Goal: Book appointment/travel/reservation

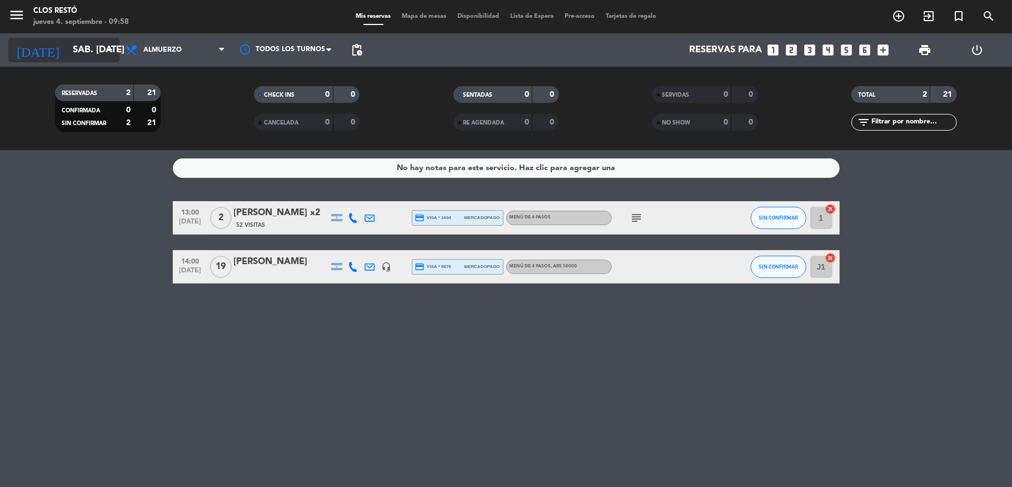
click at [78, 43] on input "sáb. [DATE]" at bounding box center [127, 50] width 120 height 22
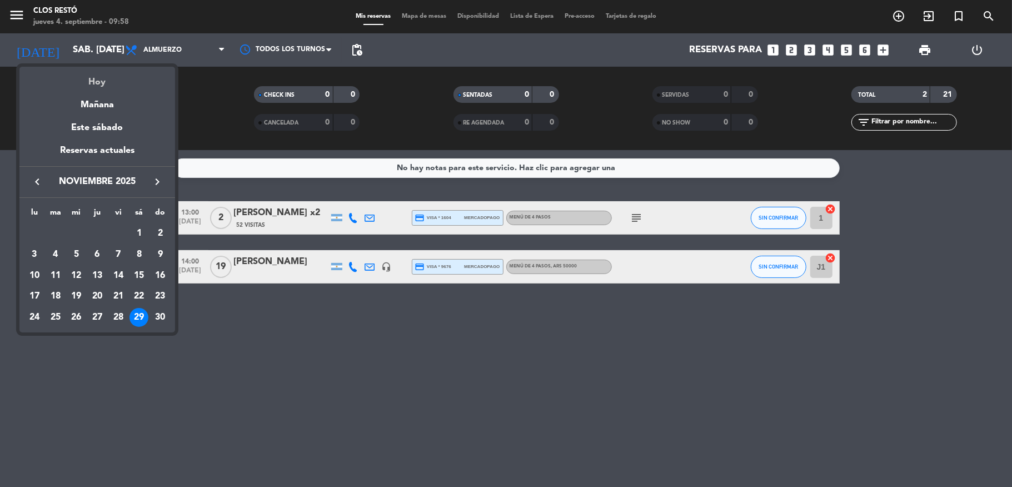
click at [104, 81] on div "Hoy" at bounding box center [97, 78] width 156 height 23
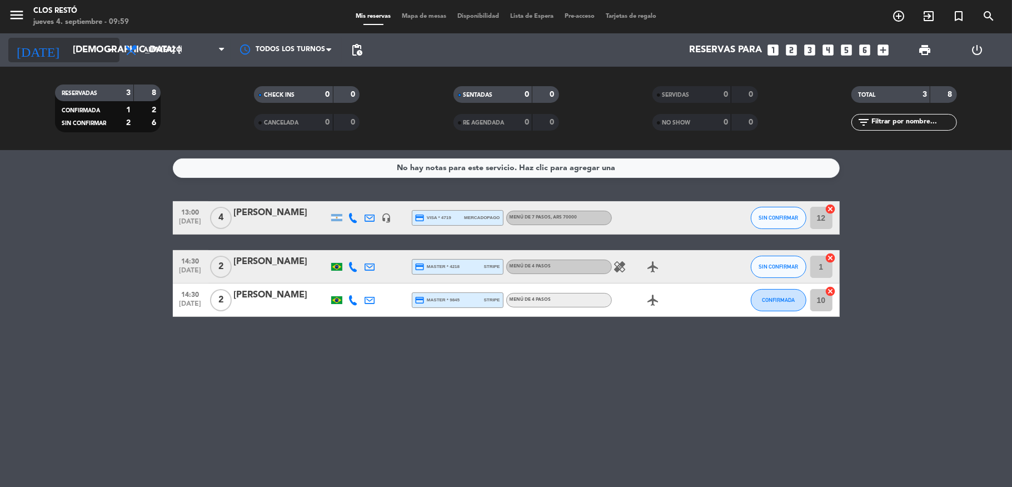
click at [91, 47] on input "[DEMOGRAPHIC_DATA] [DATE]" at bounding box center [127, 50] width 120 height 22
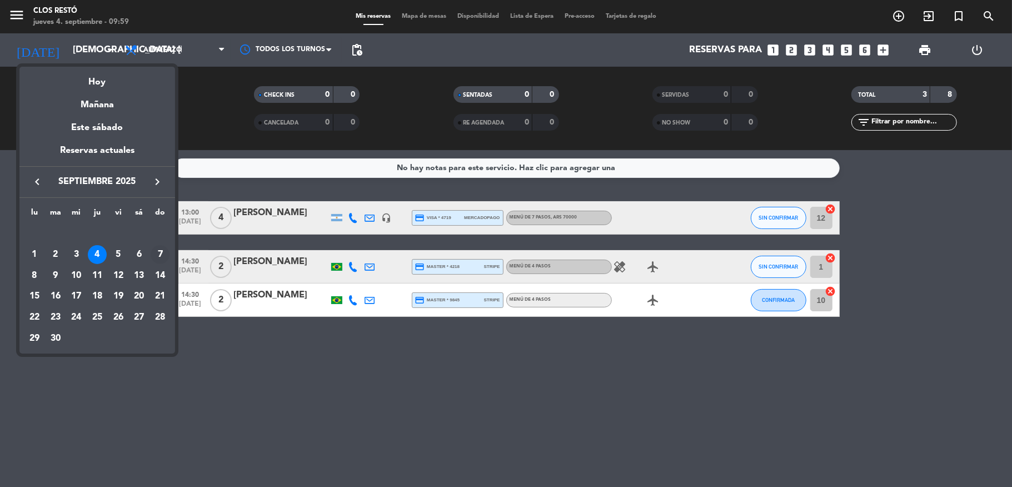
click at [161, 251] on div "7" at bounding box center [160, 254] width 19 height 19
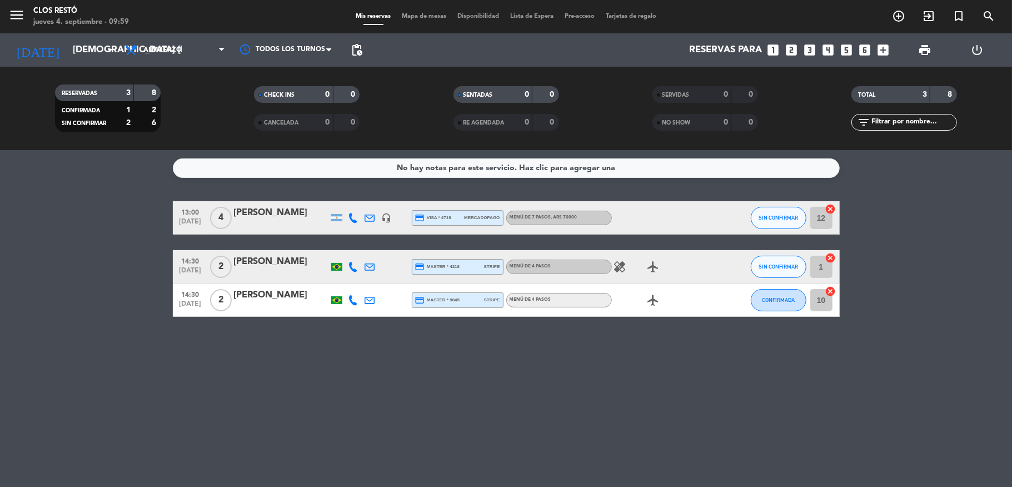
type input "dom. [DATE]"
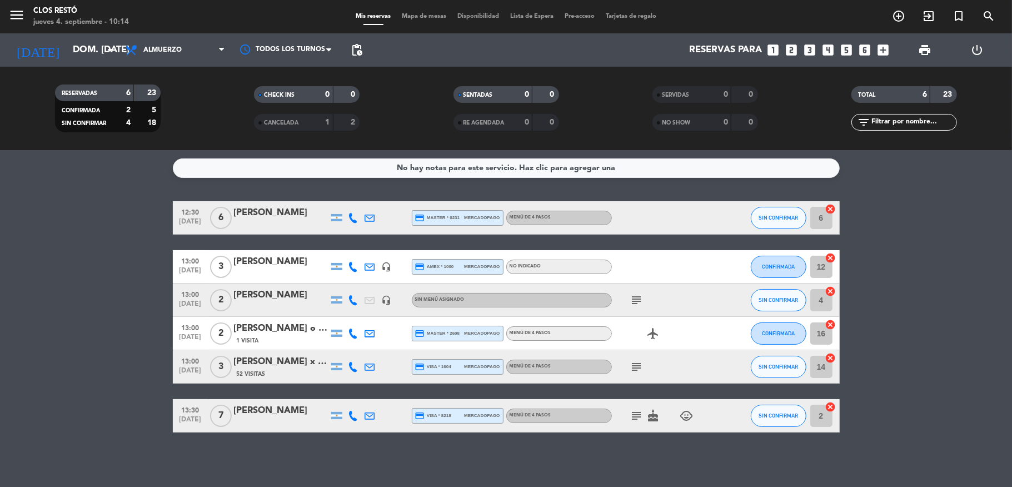
click at [786, 49] on icon "looks_two" at bounding box center [792, 50] width 14 height 14
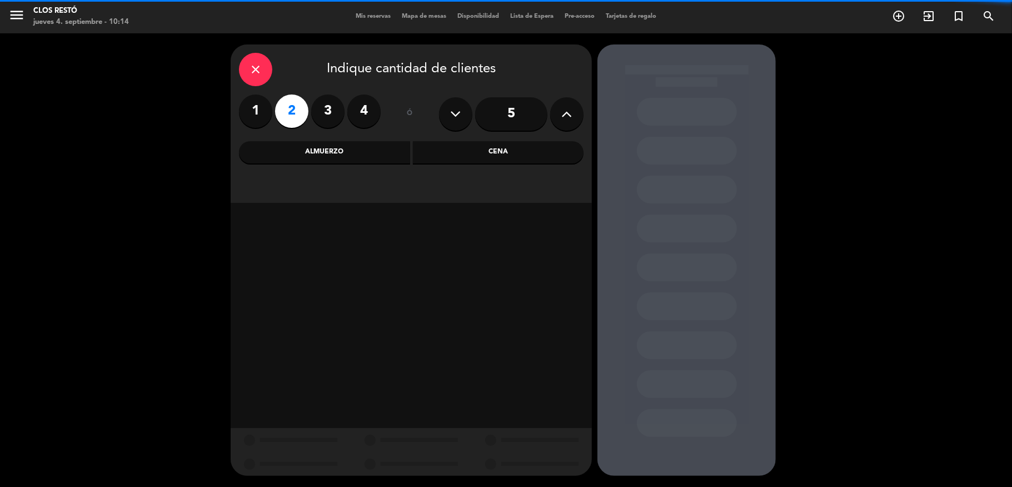
click at [356, 161] on div "Almuerzo" at bounding box center [324, 152] width 171 height 22
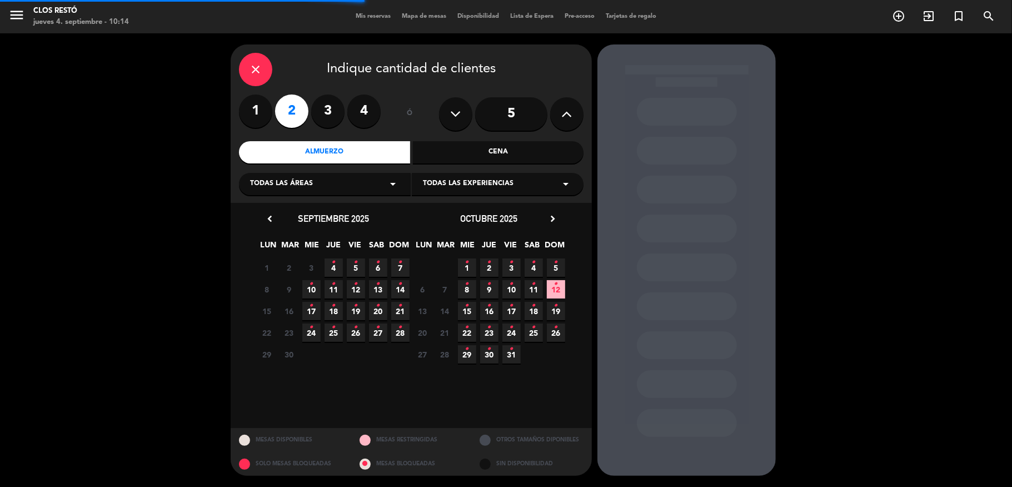
click at [509, 188] on span "Todas las experiencias" at bounding box center [468, 183] width 91 height 11
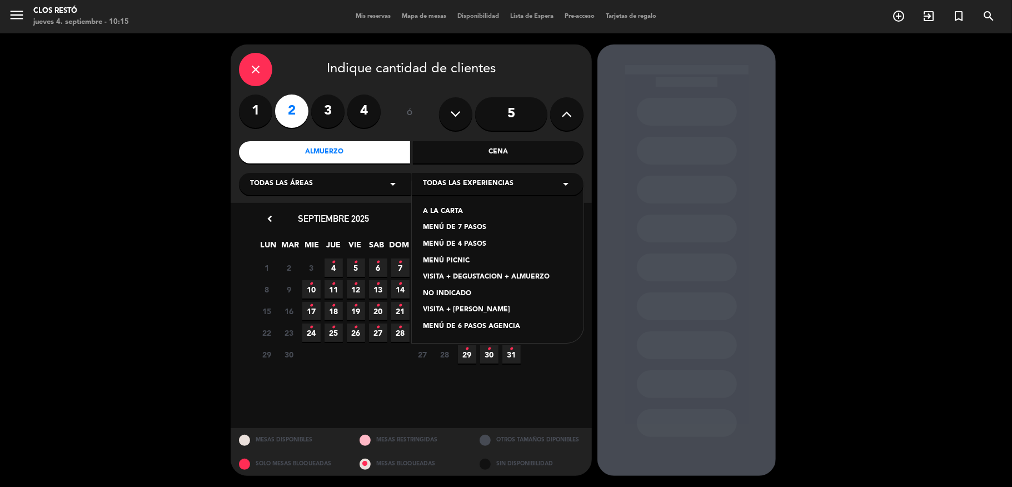
click at [466, 243] on div "MENÚ DE 4 PASOS" at bounding box center [497, 244] width 149 height 11
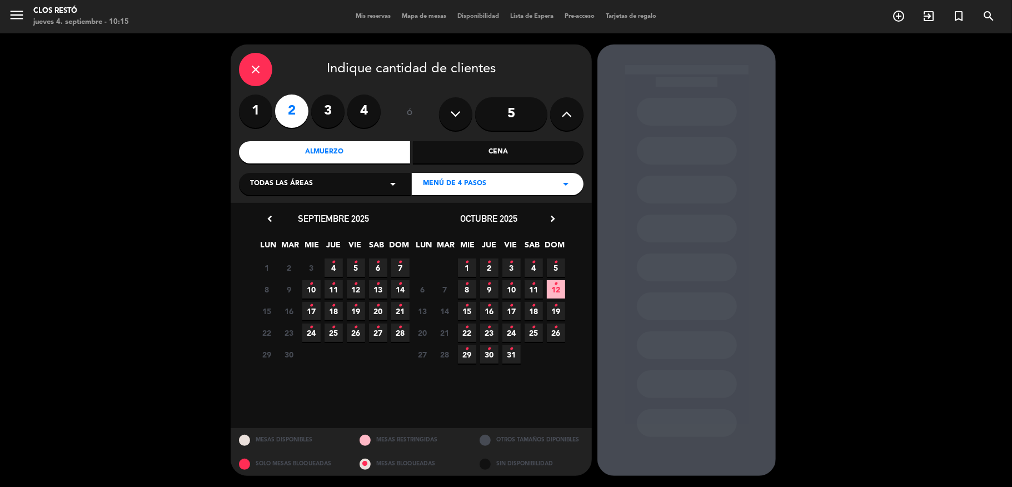
click at [398, 267] on icon "•" at bounding box center [400, 262] width 4 height 18
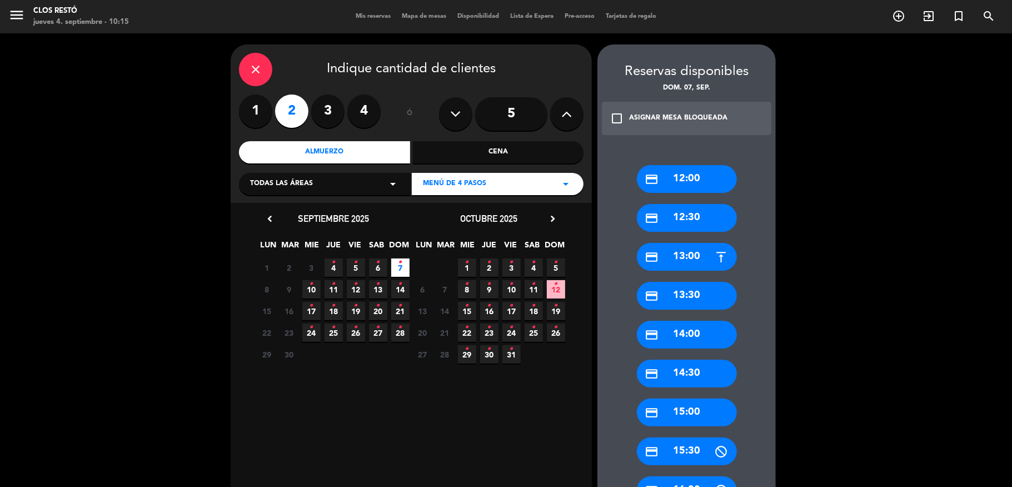
click at [690, 295] on div "credit_card 13:30" at bounding box center [687, 296] width 100 height 28
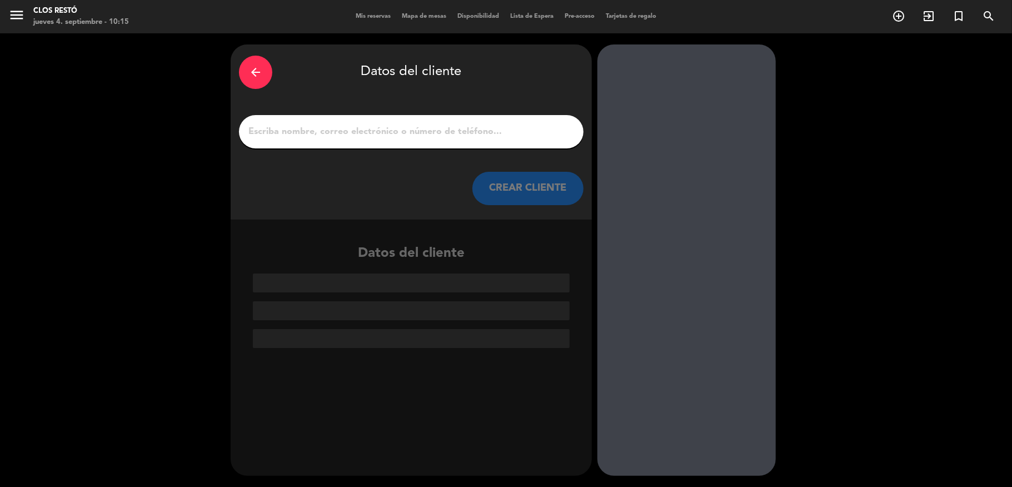
click at [332, 125] on input "1" at bounding box center [411, 132] width 328 height 16
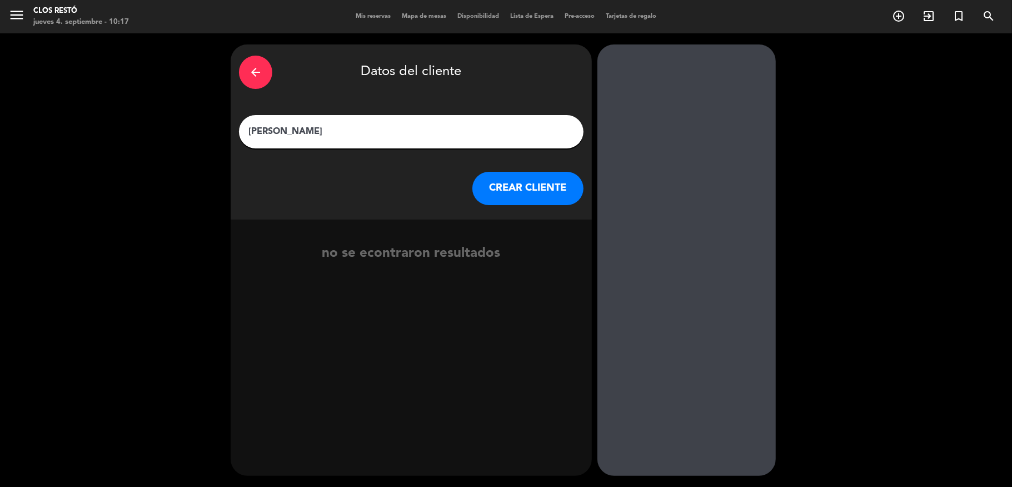
type input "[PERSON_NAME]"
click at [546, 187] on button "CREAR CLIENTE" at bounding box center [527, 188] width 111 height 33
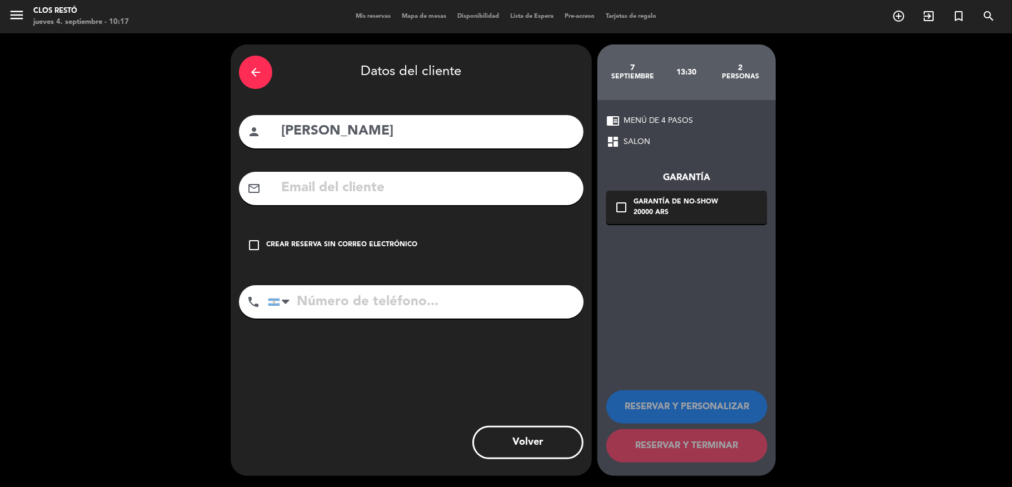
click at [340, 173] on div "mail_outline" at bounding box center [411, 188] width 345 height 33
click at [347, 188] on input "text" at bounding box center [427, 188] width 295 height 23
paste input "[PERSON_NAME][EMAIL_ADDRESS][DOMAIN_NAME]"
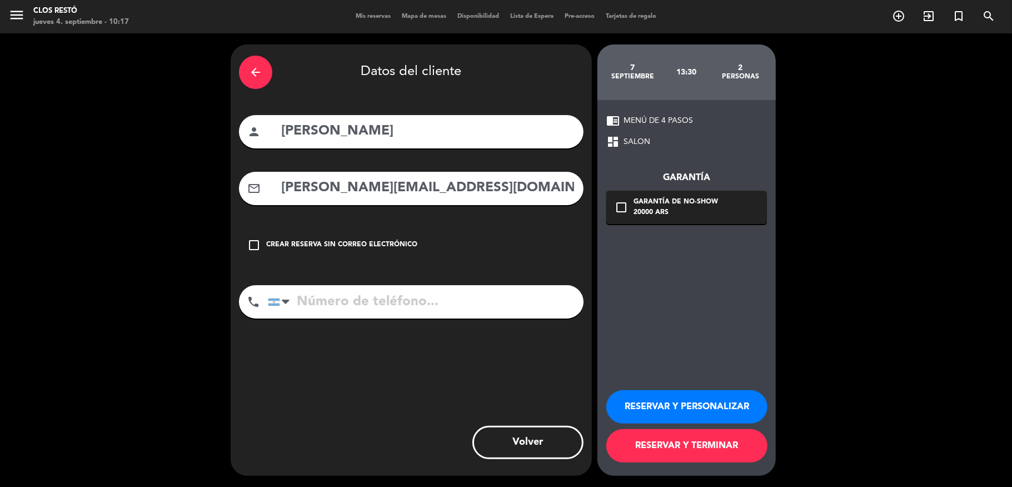
type input "[PERSON_NAME][EMAIL_ADDRESS][DOMAIN_NAME]"
click at [318, 298] on input "tel" at bounding box center [426, 301] width 316 height 33
paste input "2612121655"
type input "2612121655"
click at [623, 201] on icon "check_box_outline_blank" at bounding box center [621, 207] width 13 height 13
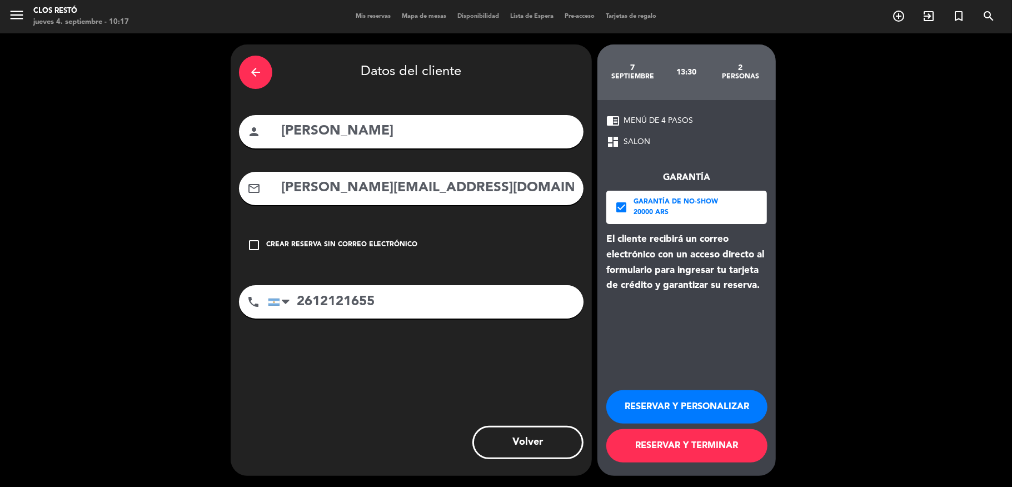
click at [697, 446] on button "RESERVAR Y TERMINAR" at bounding box center [686, 445] width 161 height 33
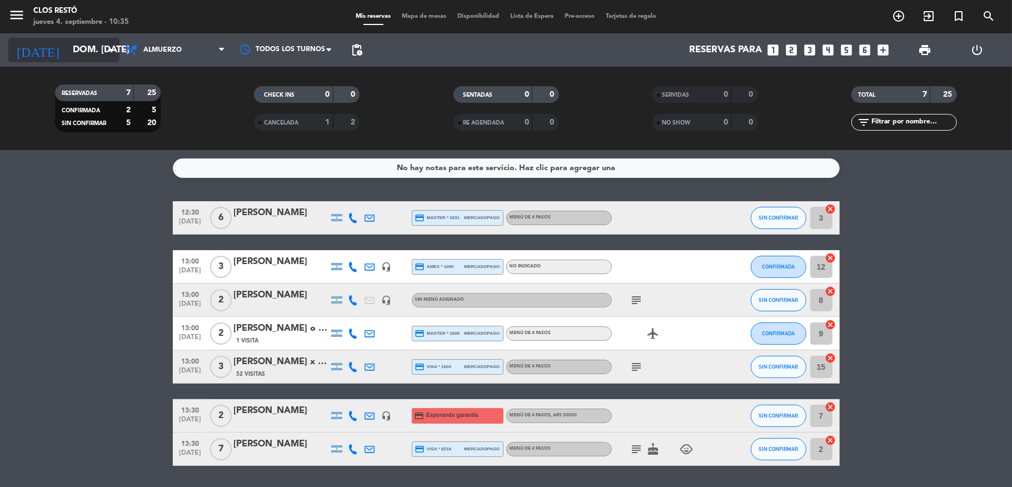
click at [69, 47] on input "dom. [DATE]" at bounding box center [127, 50] width 120 height 22
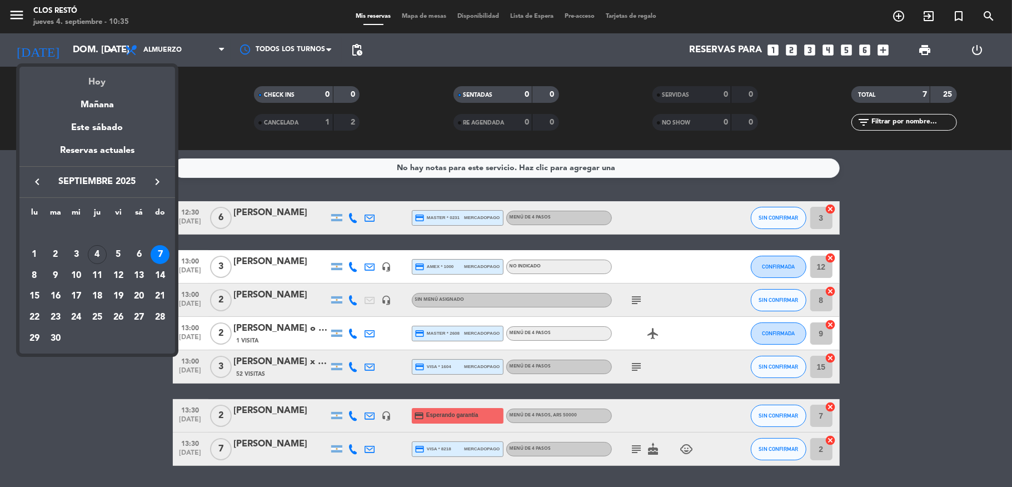
click at [94, 81] on div "Hoy" at bounding box center [97, 78] width 156 height 23
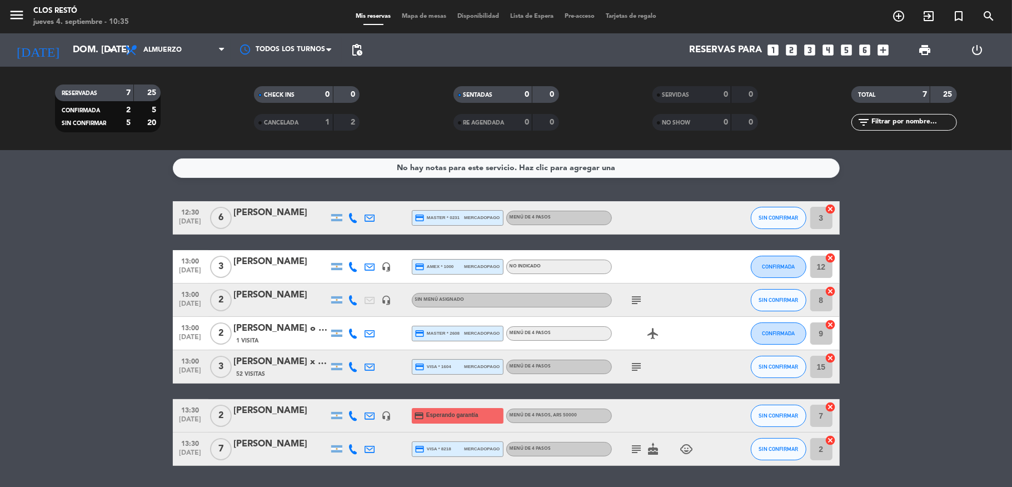
type input "[DEMOGRAPHIC_DATA] [DATE]"
